Goal: Submit feedback/report problem

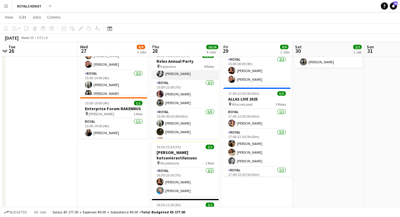
scroll to position [28, 0]
